Goal: Entertainment & Leisure: Consume media (video, audio)

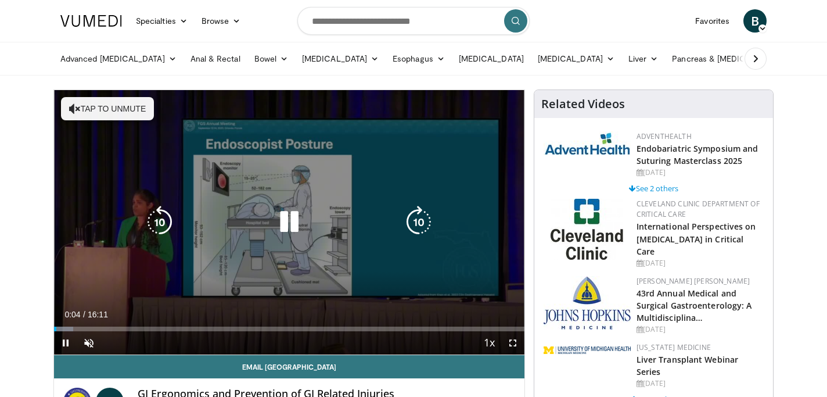
click at [115, 104] on button "Tap to unmute" at bounding box center [107, 108] width 93 height 23
click at [424, 225] on icon "Video Player" at bounding box center [419, 222] width 33 height 33
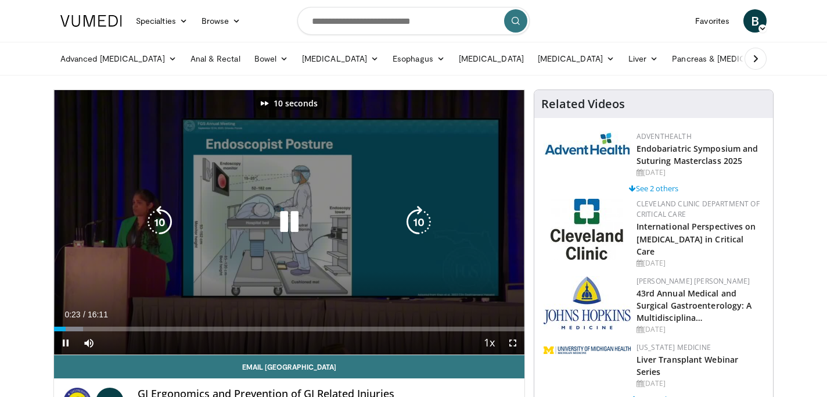
click at [424, 225] on icon "Video Player" at bounding box center [419, 222] width 33 height 33
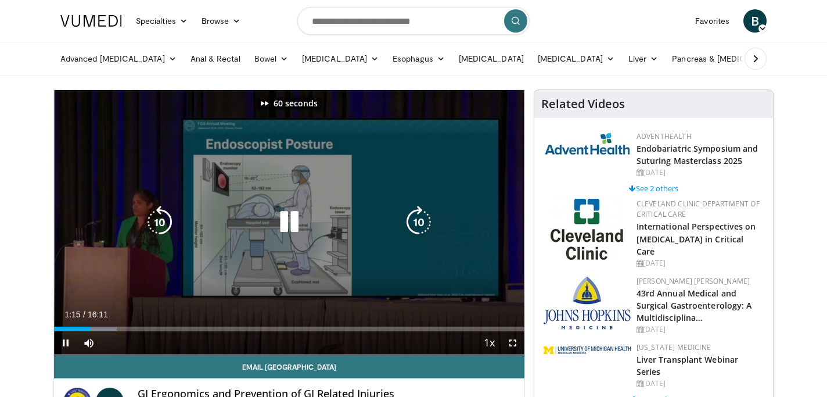
click at [424, 225] on icon "Video Player" at bounding box center [419, 222] width 33 height 33
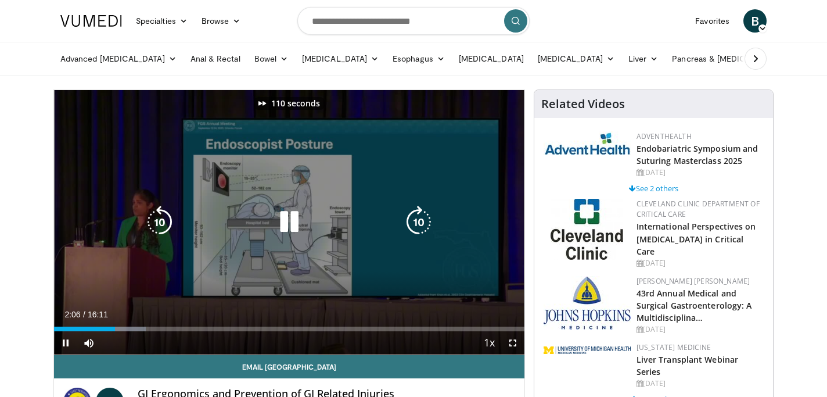
click at [424, 225] on icon "Video Player" at bounding box center [419, 222] width 33 height 33
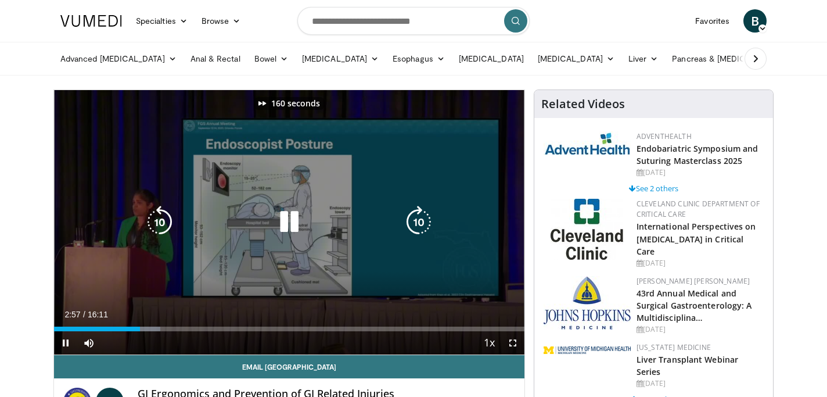
click at [424, 225] on icon "Video Player" at bounding box center [419, 222] width 33 height 33
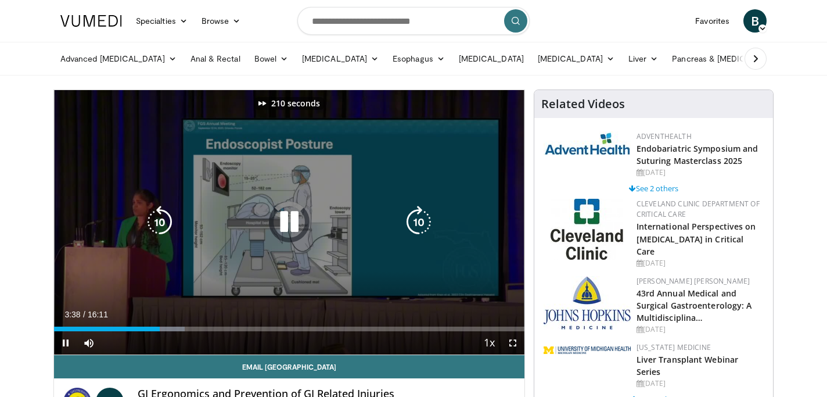
click at [424, 225] on icon "Video Player" at bounding box center [419, 222] width 33 height 33
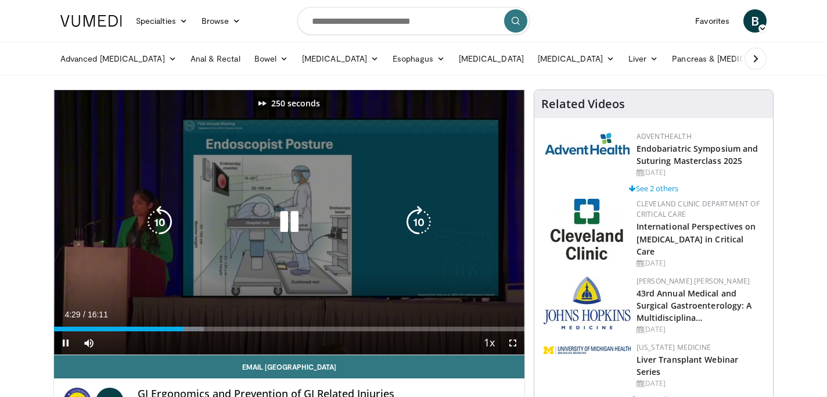
click at [424, 225] on icon "Video Player" at bounding box center [419, 222] width 33 height 33
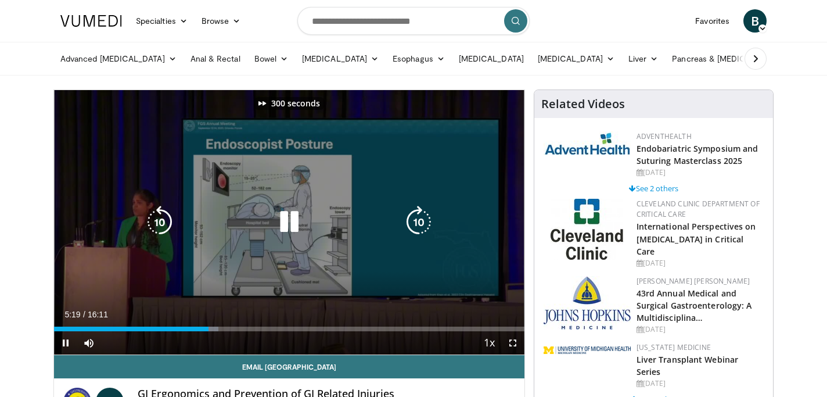
click at [424, 225] on icon "Video Player" at bounding box center [419, 222] width 33 height 33
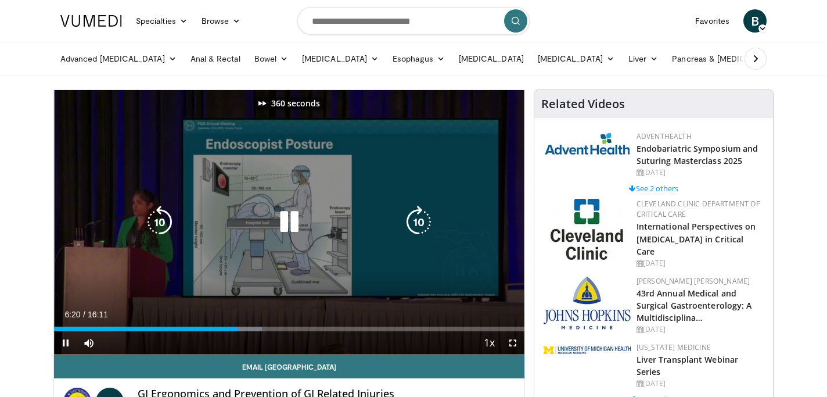
click at [424, 225] on icon "Video Player" at bounding box center [419, 222] width 33 height 33
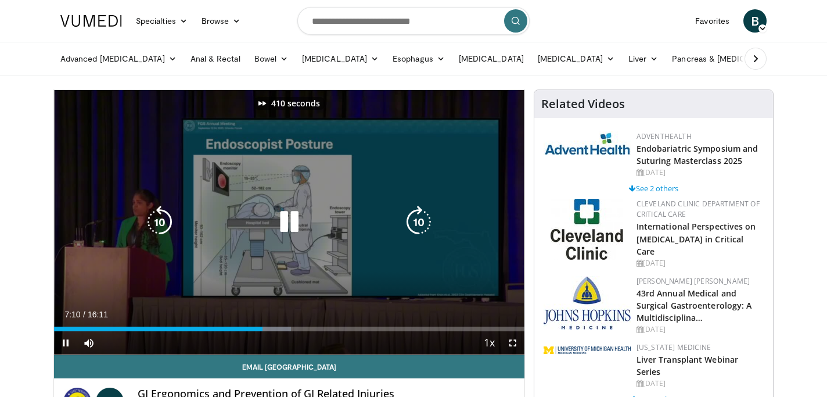
click at [424, 225] on icon "Video Player" at bounding box center [419, 222] width 33 height 33
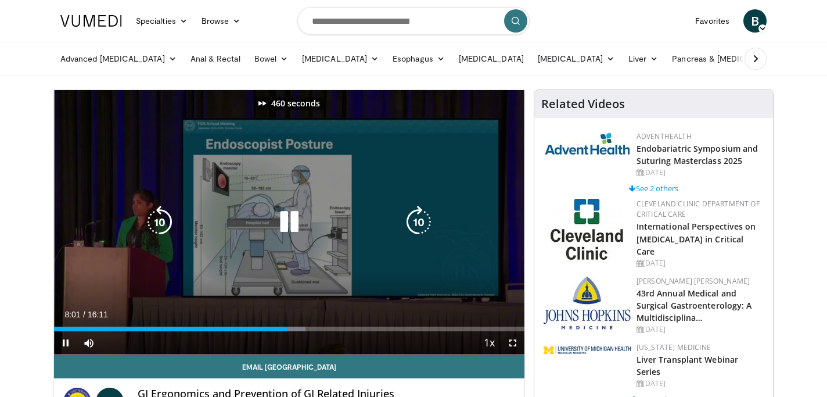
click at [424, 225] on icon "Video Player" at bounding box center [419, 222] width 33 height 33
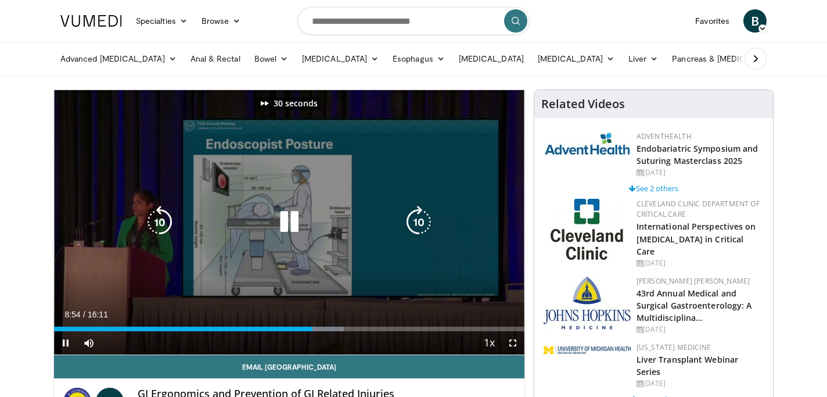
click at [424, 225] on icon "Video Player" at bounding box center [419, 222] width 33 height 33
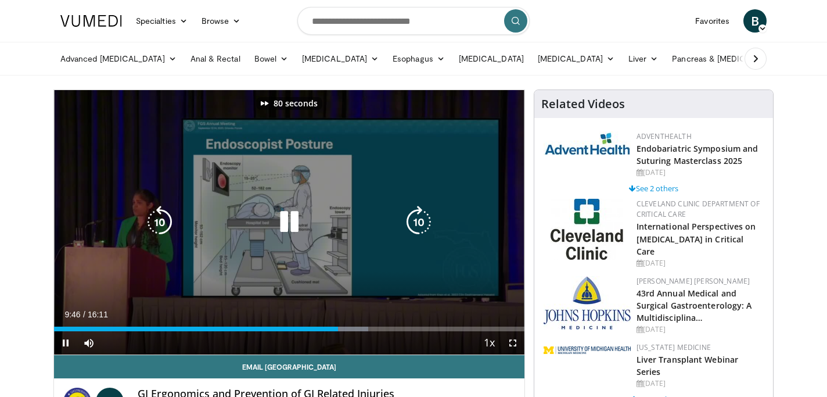
click at [424, 225] on icon "Video Player" at bounding box center [419, 222] width 33 height 33
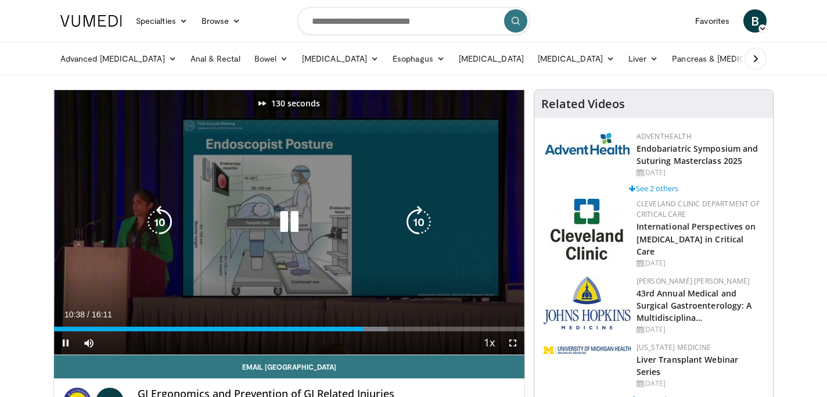
click at [424, 225] on icon "Video Player" at bounding box center [419, 222] width 33 height 33
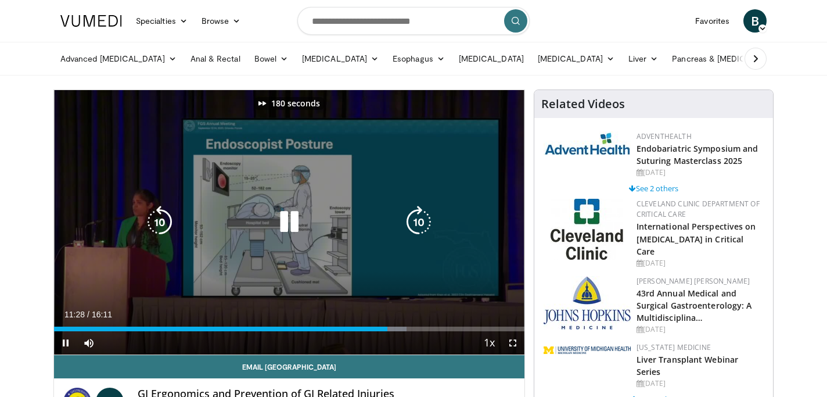
click at [424, 225] on icon "Video Player" at bounding box center [419, 222] width 33 height 33
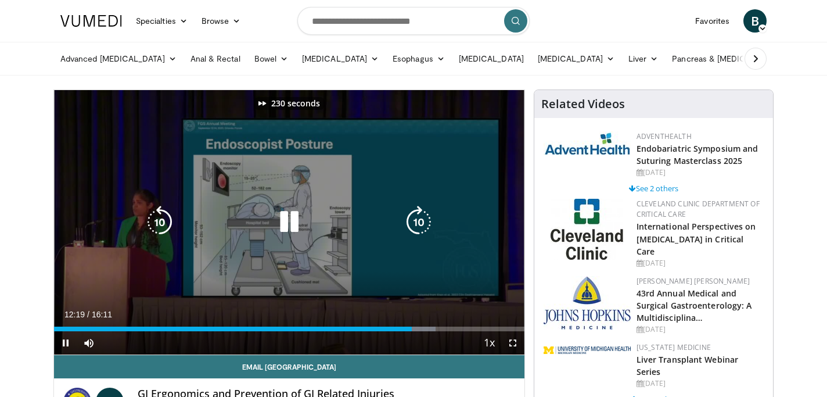
click at [424, 225] on icon "Video Player" at bounding box center [419, 222] width 33 height 33
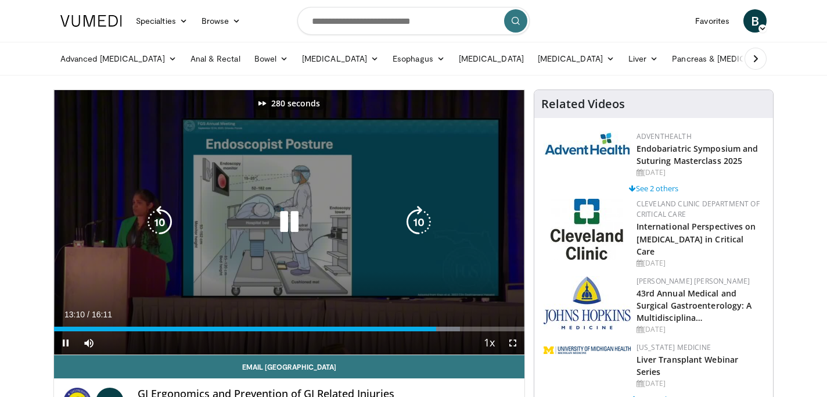
click at [424, 225] on icon "Video Player" at bounding box center [419, 222] width 33 height 33
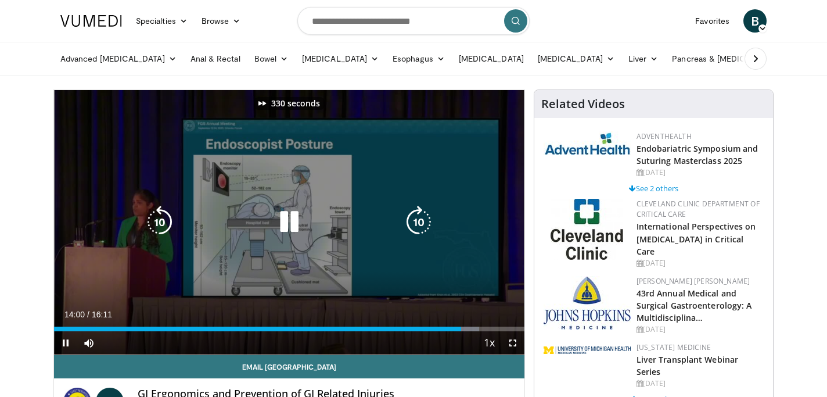
click at [424, 225] on icon "Video Player" at bounding box center [419, 222] width 33 height 33
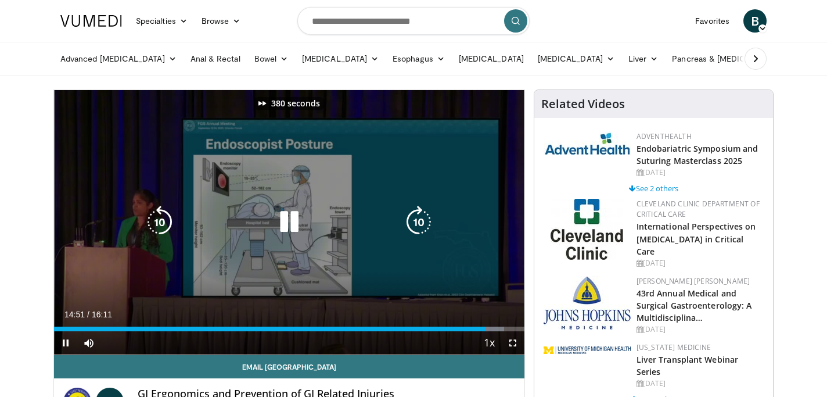
click at [424, 225] on icon "Video Player" at bounding box center [419, 222] width 33 height 33
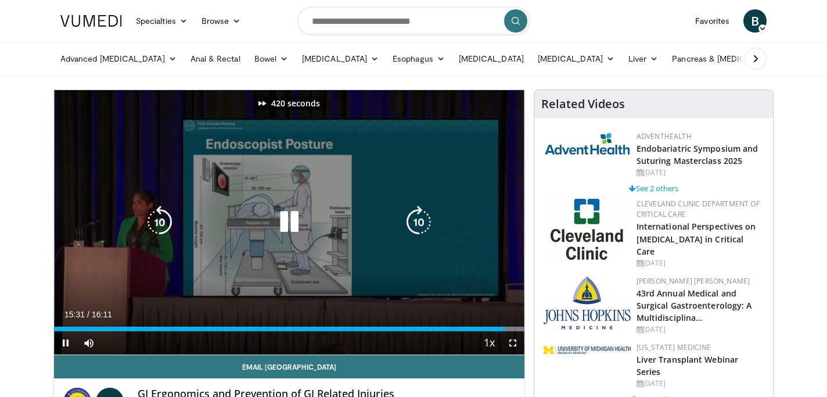
click at [424, 225] on icon "Video Player" at bounding box center [419, 222] width 33 height 33
